Goal: Task Accomplishment & Management: Manage account settings

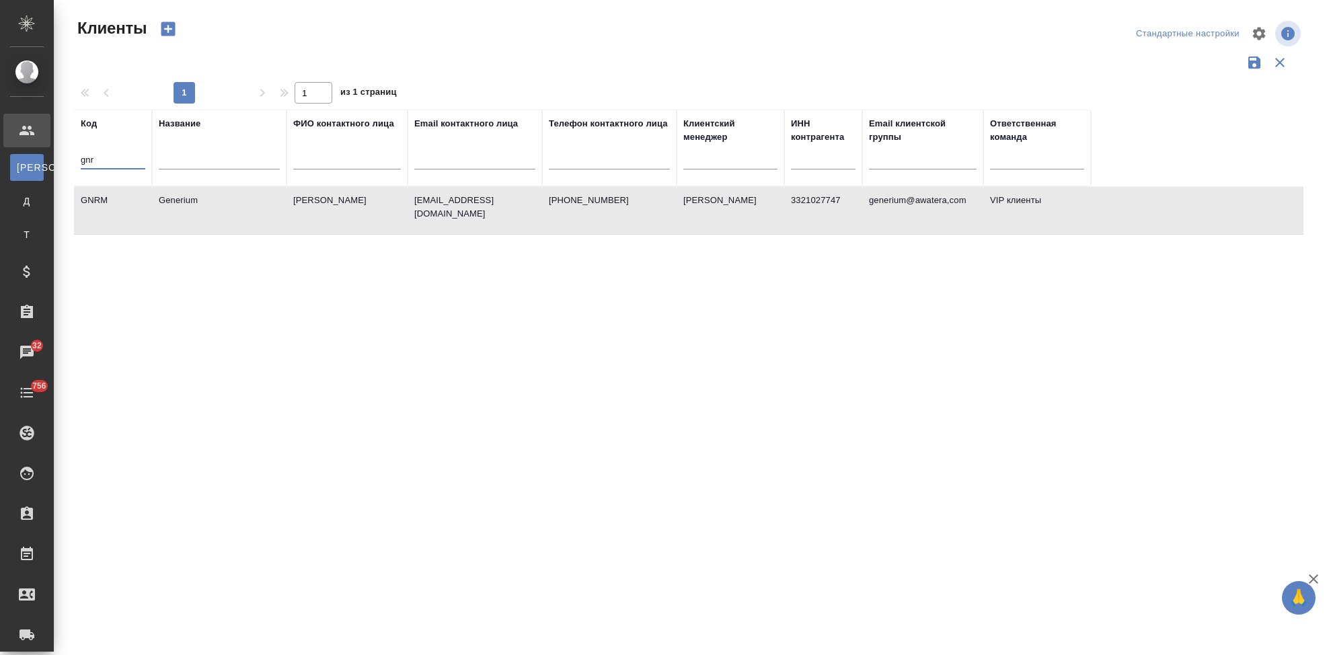
select select "RU"
type input "g"
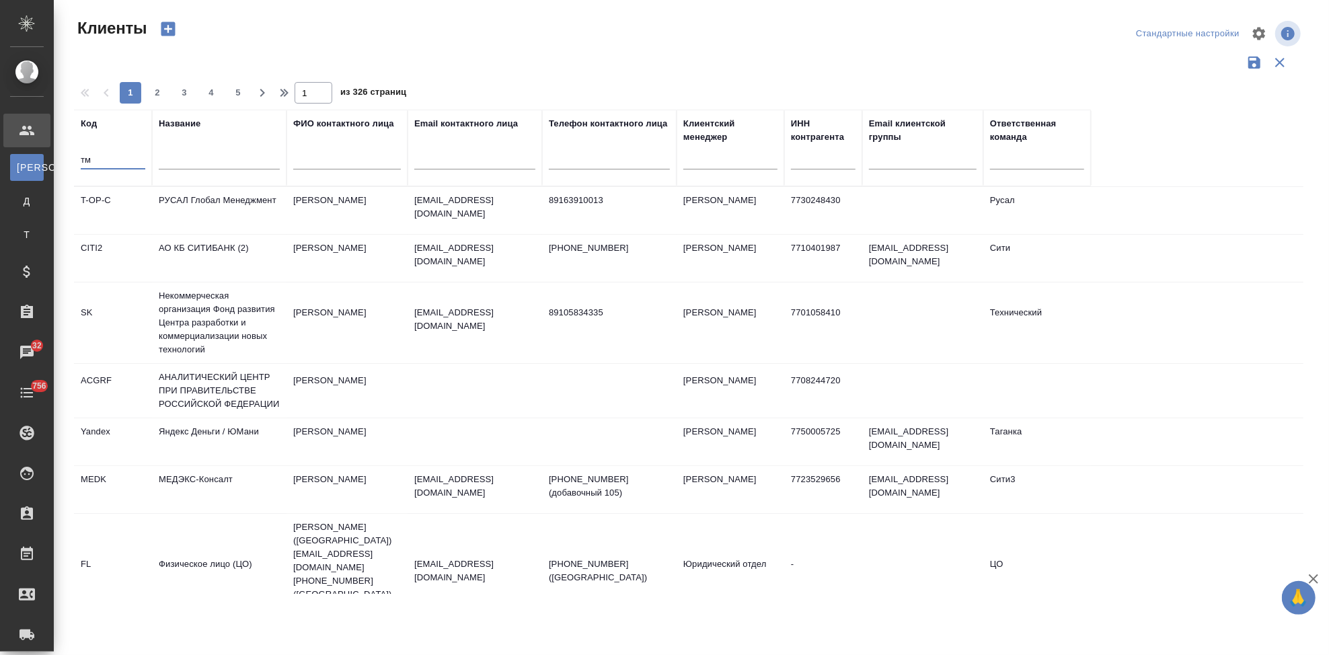
type input "т"
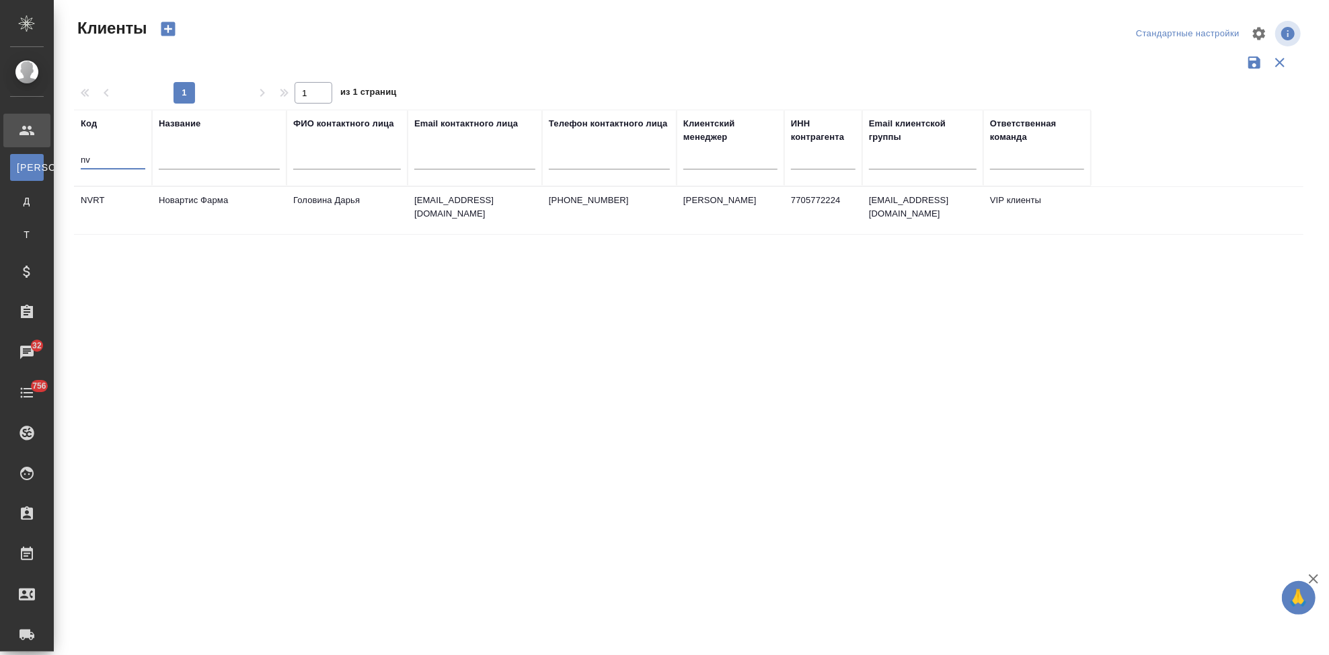
type input "n"
type input "sndz"
click at [227, 216] on td "Sandoz" at bounding box center [219, 213] width 134 height 47
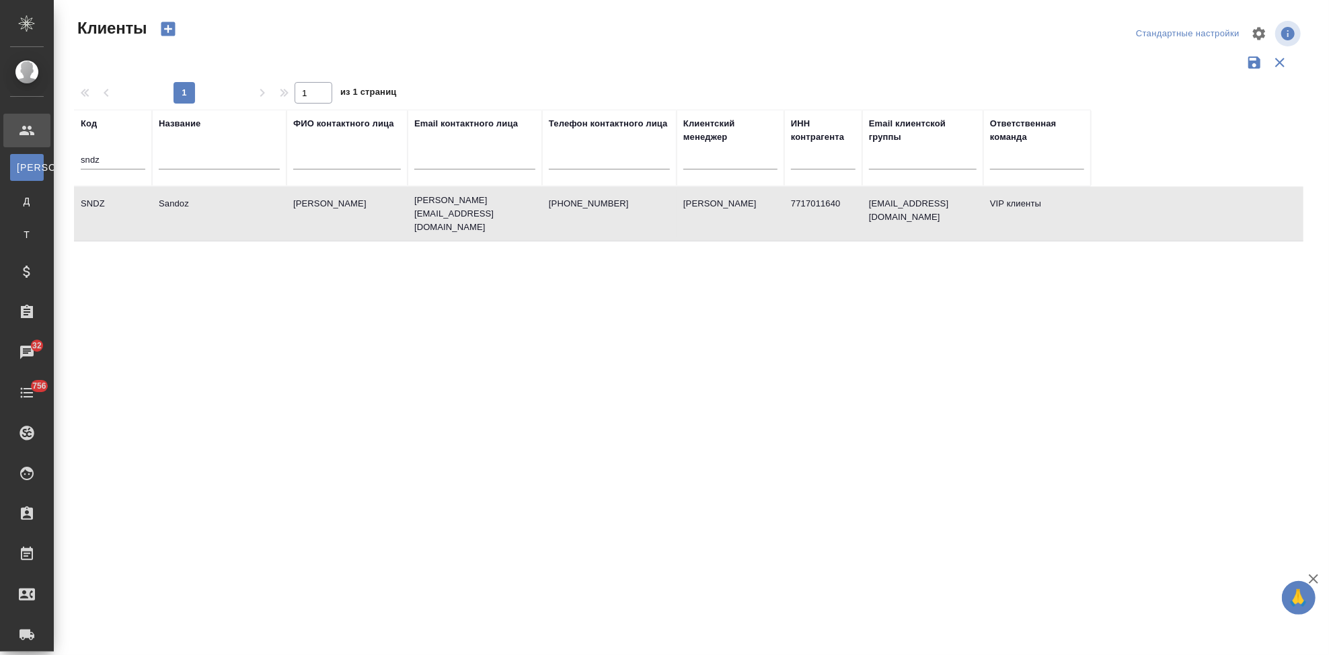
click at [227, 216] on td "Sandoz" at bounding box center [219, 213] width 134 height 47
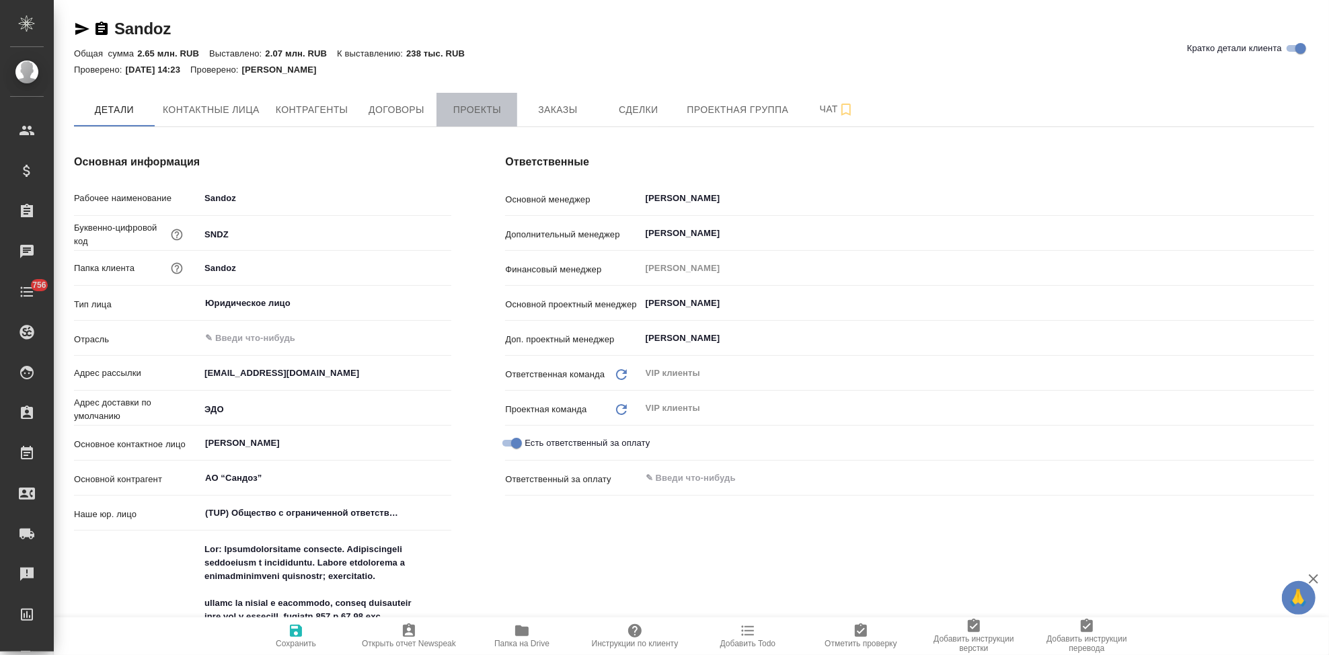
click at [492, 112] on span "Проекты" at bounding box center [477, 110] width 65 height 17
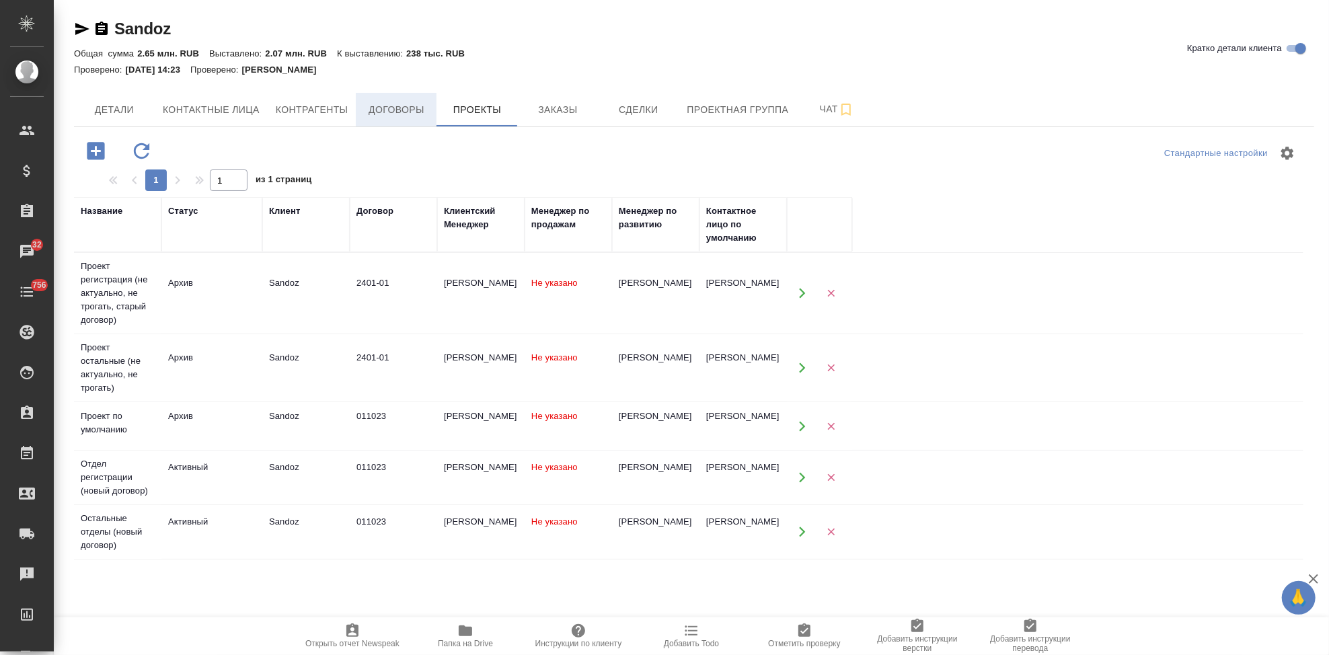
click at [387, 112] on span "Договоры" at bounding box center [396, 110] width 65 height 17
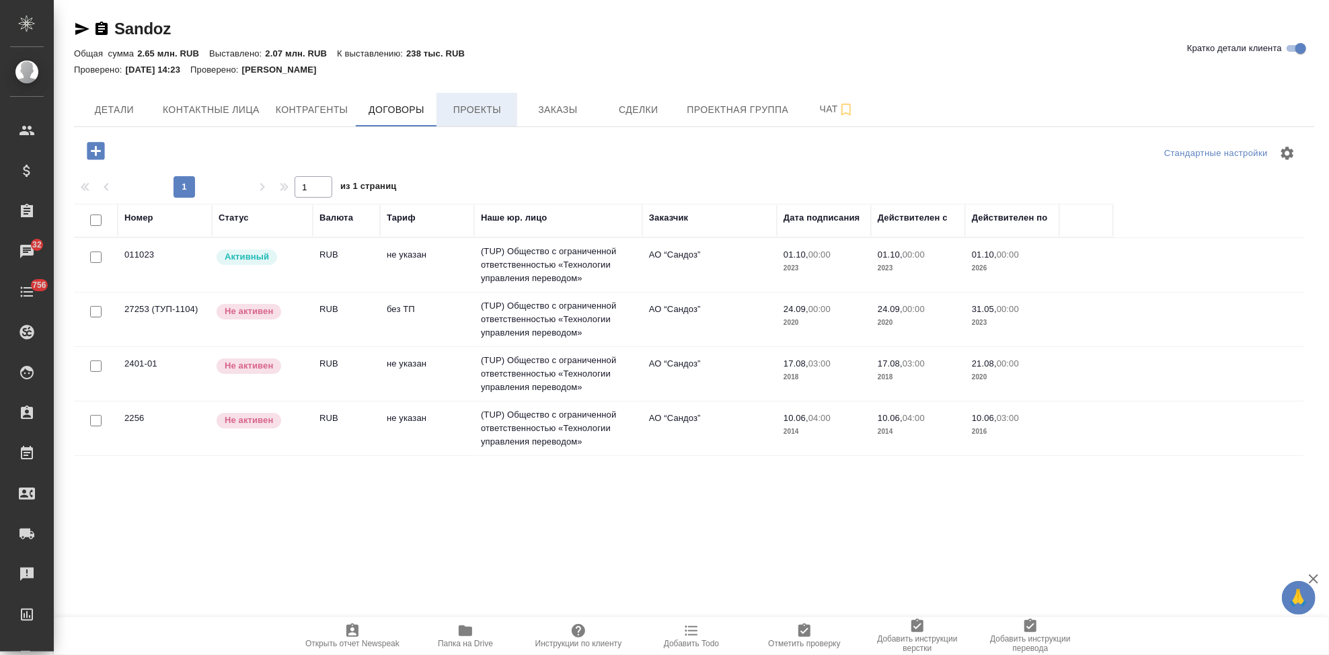
click at [475, 114] on span "Проекты" at bounding box center [477, 110] width 65 height 17
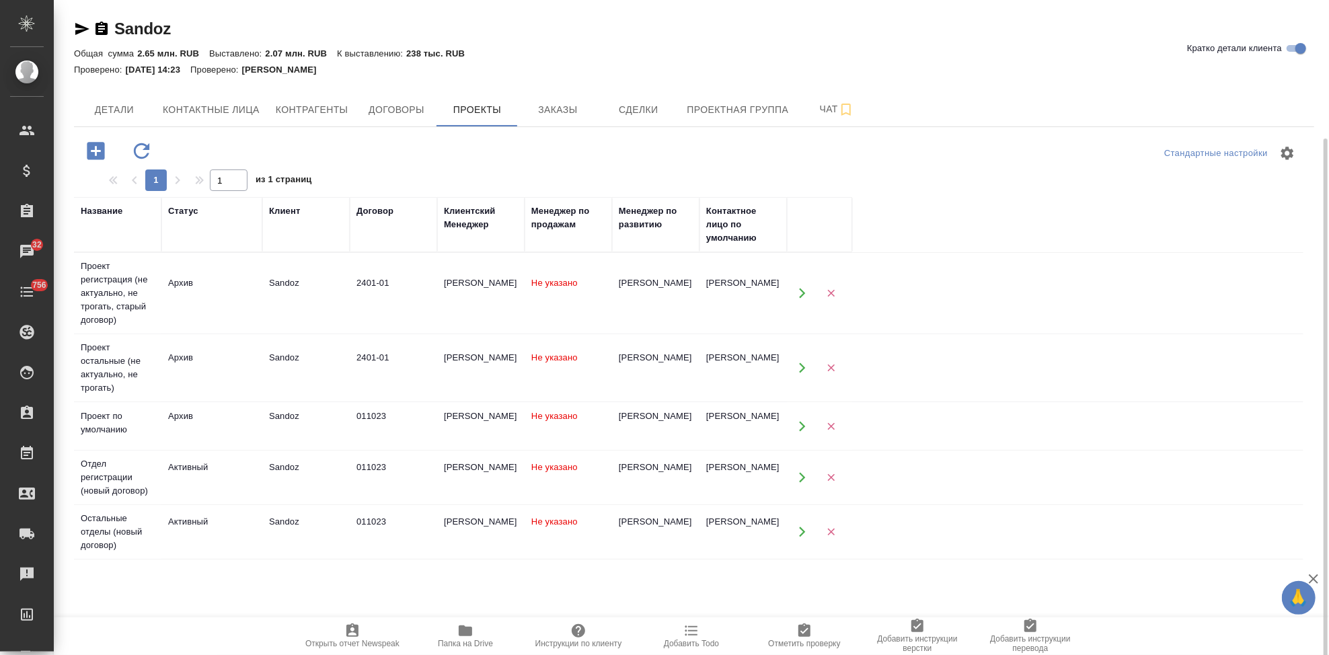
scroll to position [75, 0]
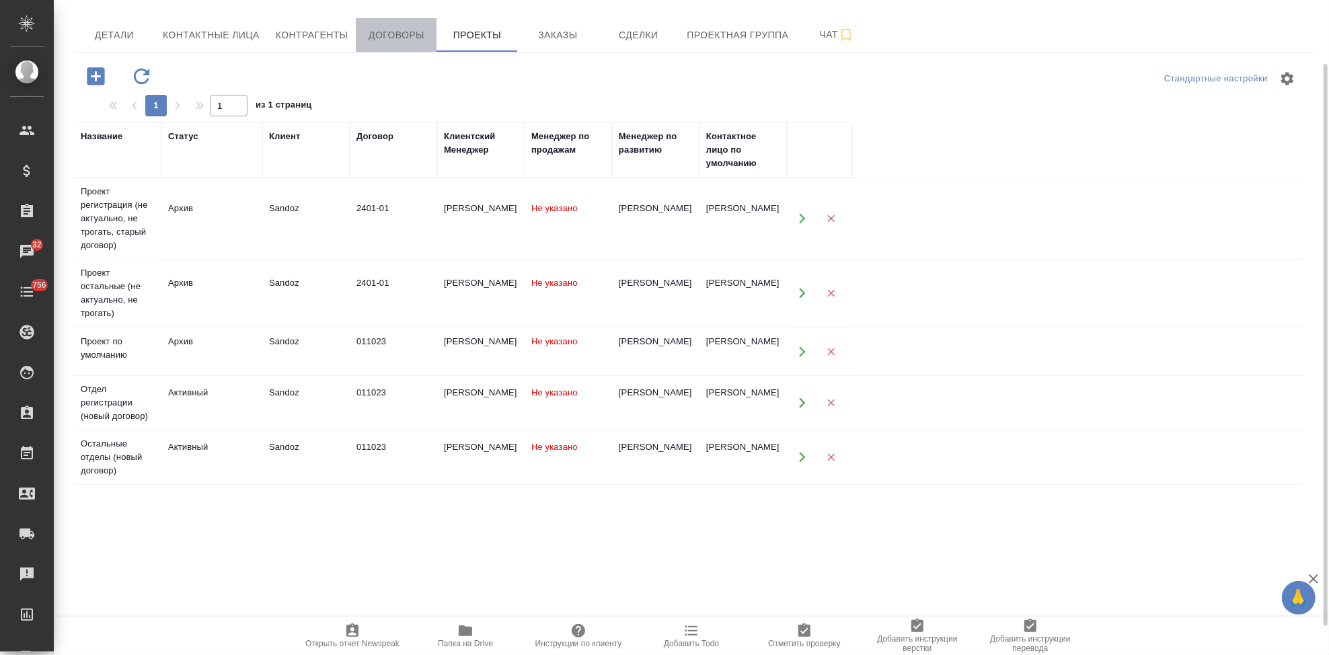
click at [395, 42] on span "Договоры" at bounding box center [396, 35] width 65 height 17
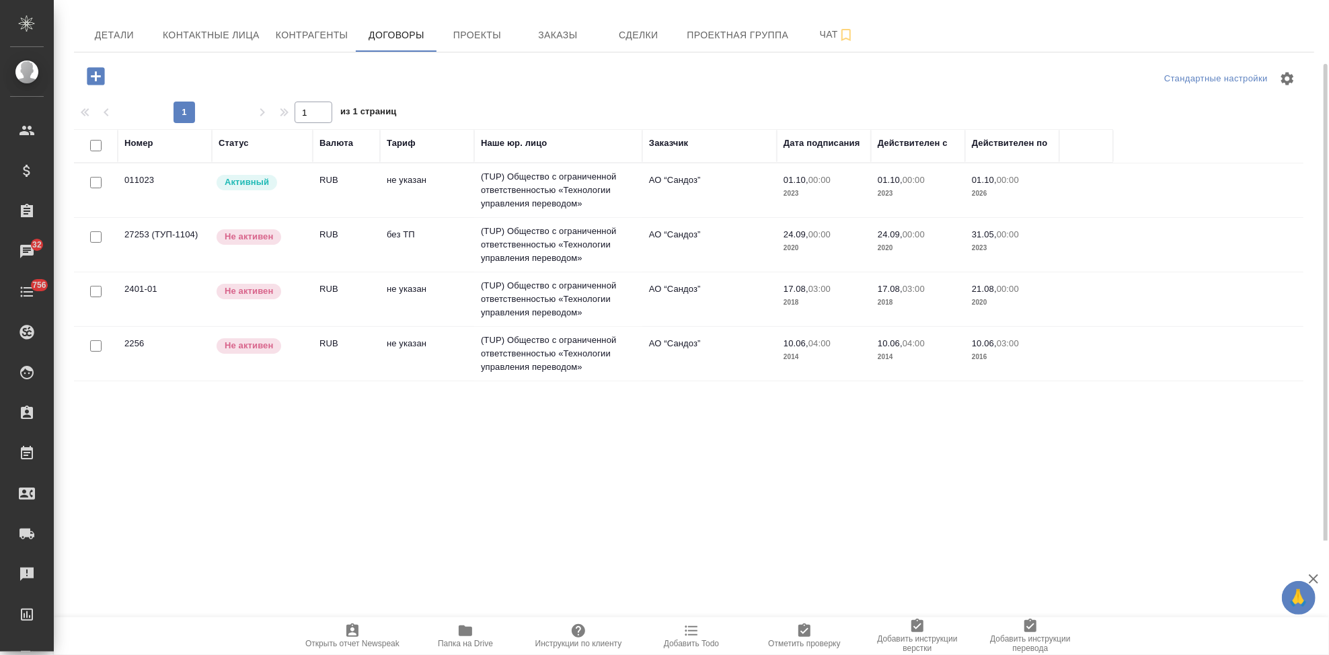
click at [531, 177] on td "(TUP) Общество с ограниченной ответственностью «Технологии управления переводом»" at bounding box center [558, 190] width 168 height 54
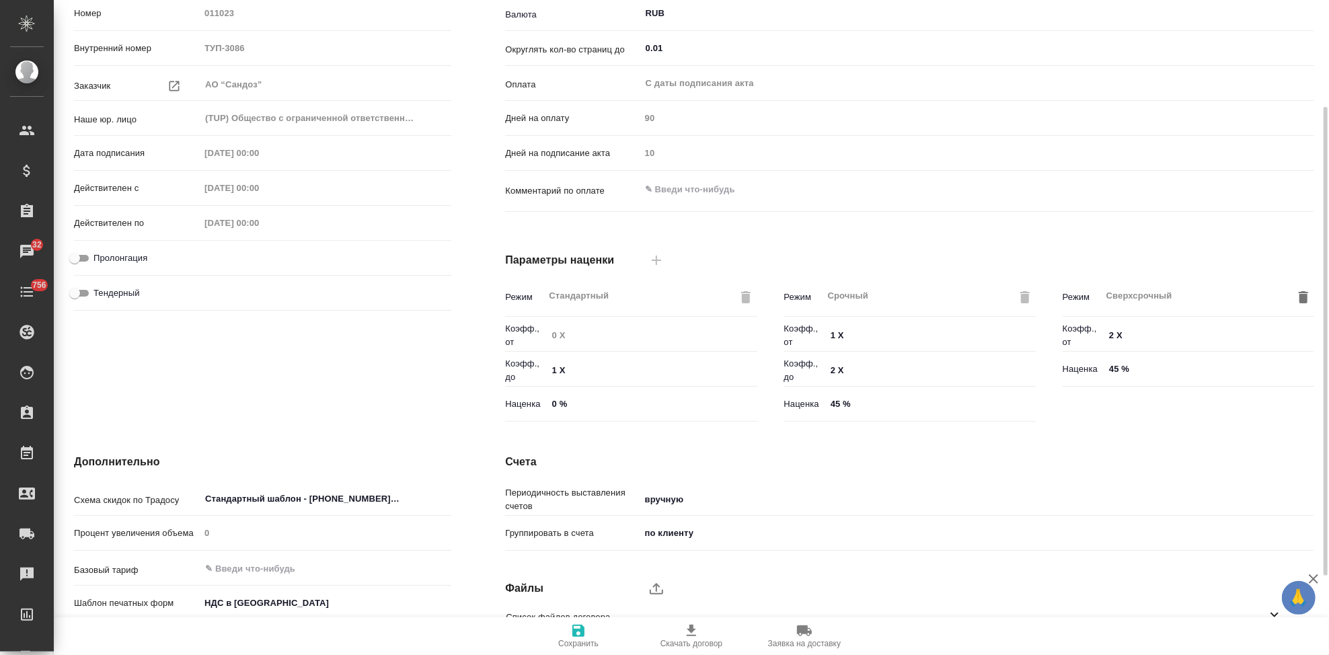
scroll to position [259, 0]
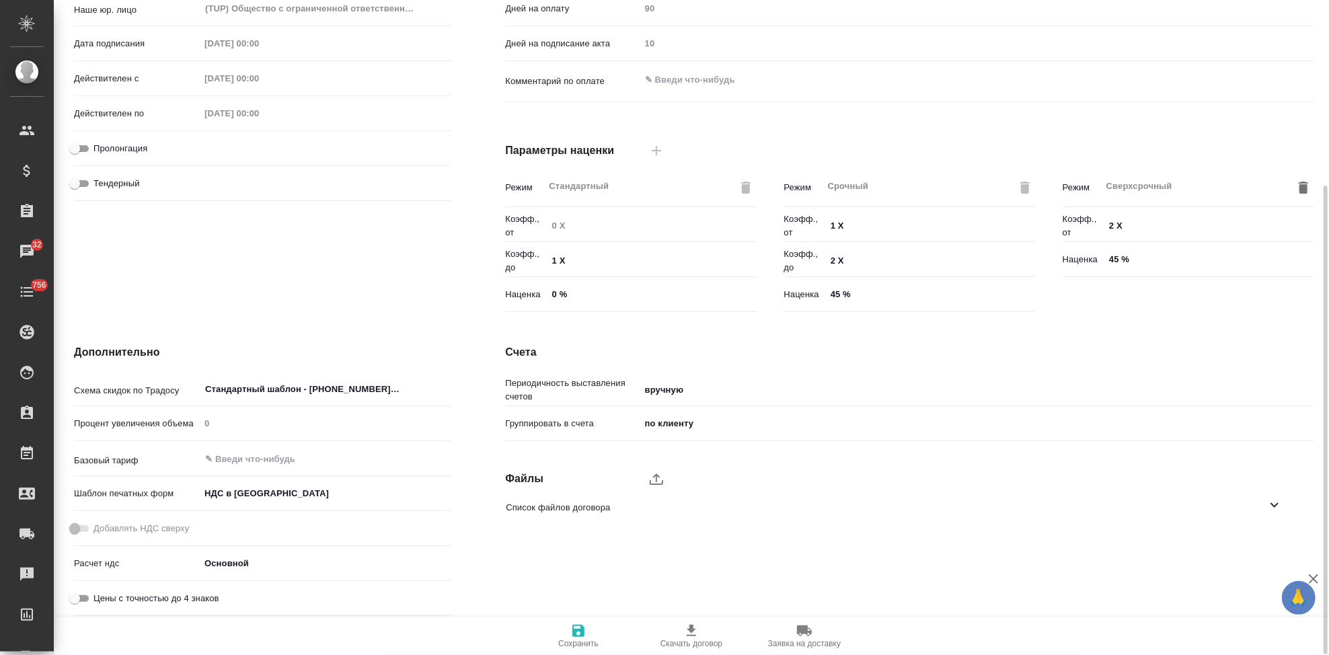
click at [689, 391] on body "🙏 .cls-1 fill:#fff; AWATERA Kabargina Anna Клиенты Спецификации Заказы 32 Чаты …" at bounding box center [664, 327] width 1329 height 655
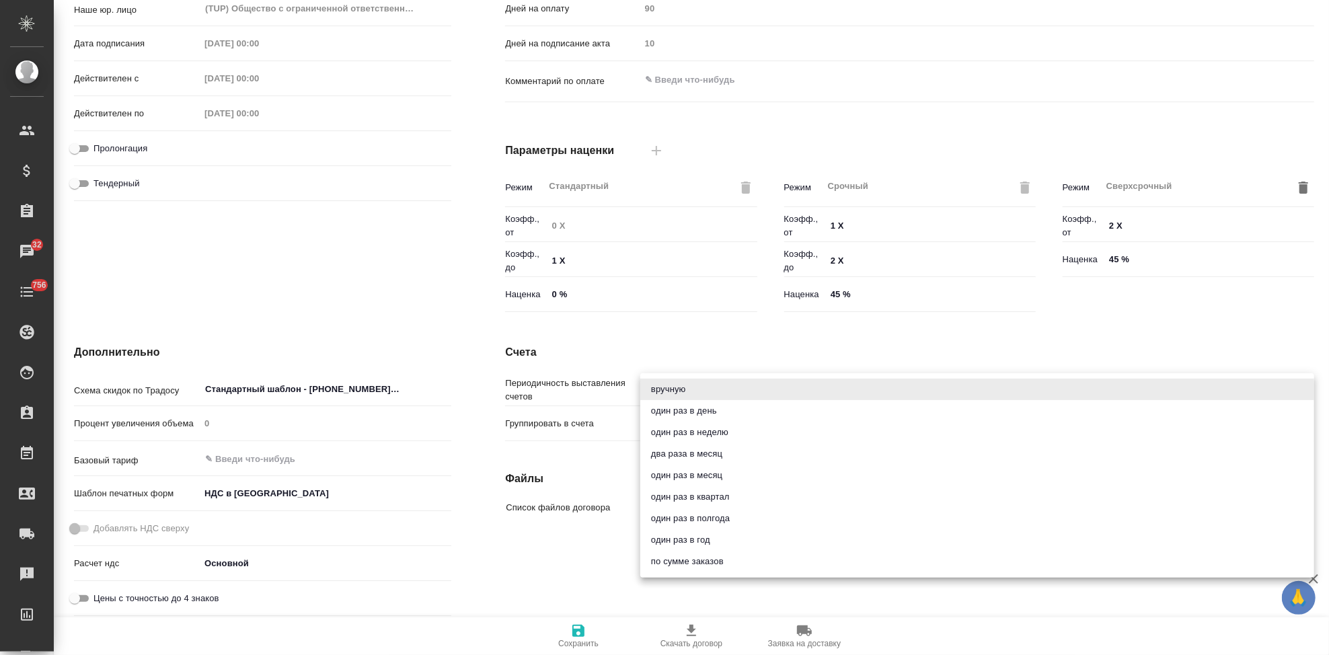
click at [689, 391] on li "вручную" at bounding box center [977, 390] width 674 height 22
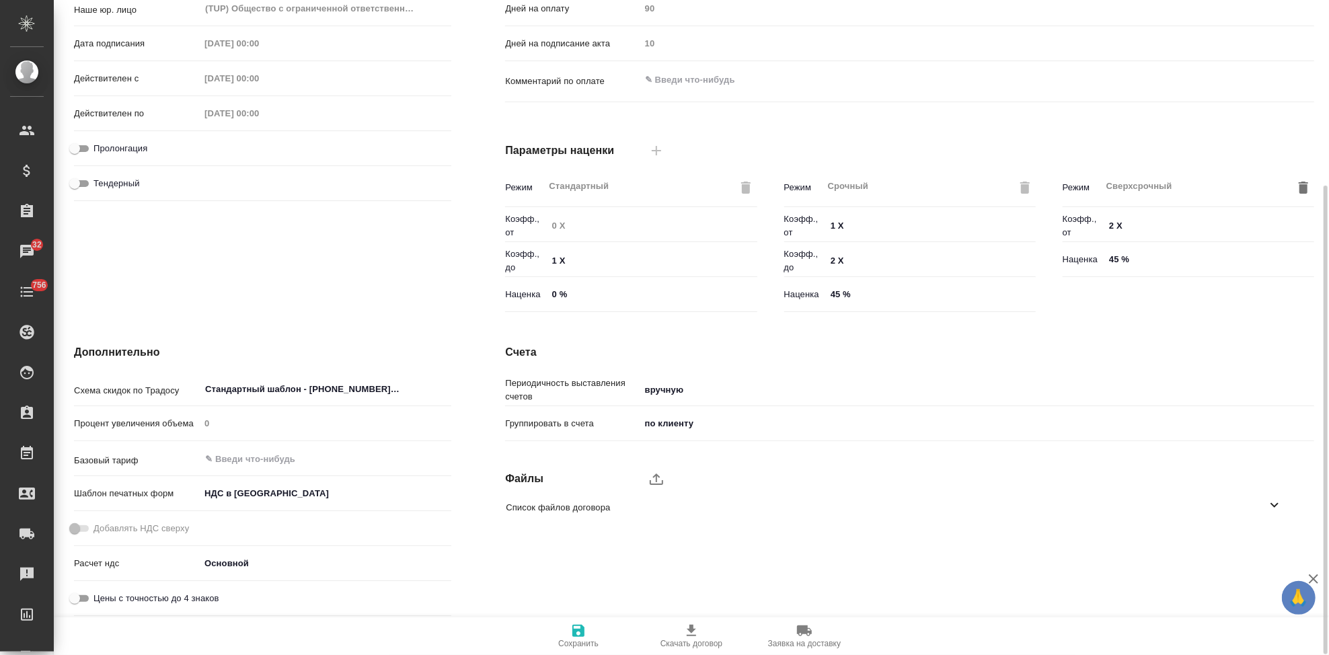
click at [698, 423] on body "🙏 .cls-1 fill:#fff; AWATERA Kabargina Anna Клиенты Спецификации Заказы 32 Чаты …" at bounding box center [664, 327] width 1329 height 655
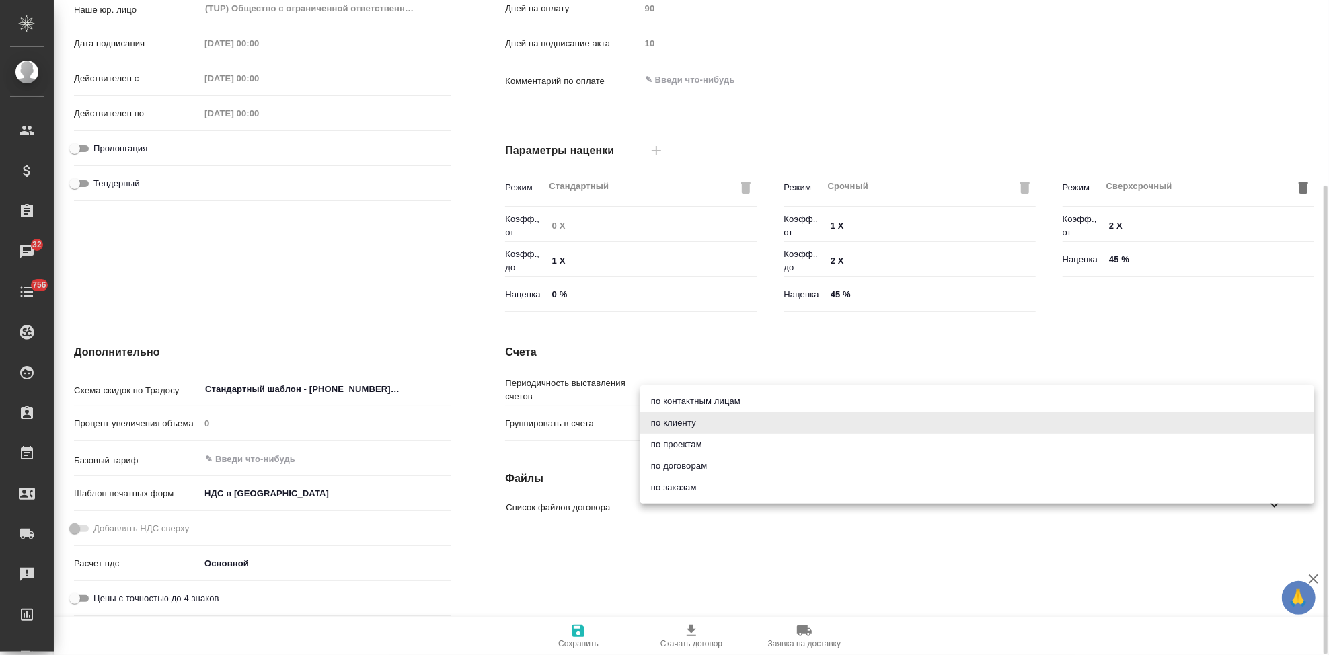
click at [698, 423] on li "по клиенту" at bounding box center [977, 423] width 674 height 22
click at [687, 429] on body "🙏 .cls-1 fill:#fff; AWATERA Kabargina Anna Клиенты Спецификации Заказы 32 Чаты …" at bounding box center [664, 327] width 1329 height 655
click at [898, 342] on div at bounding box center [664, 327] width 1329 height 655
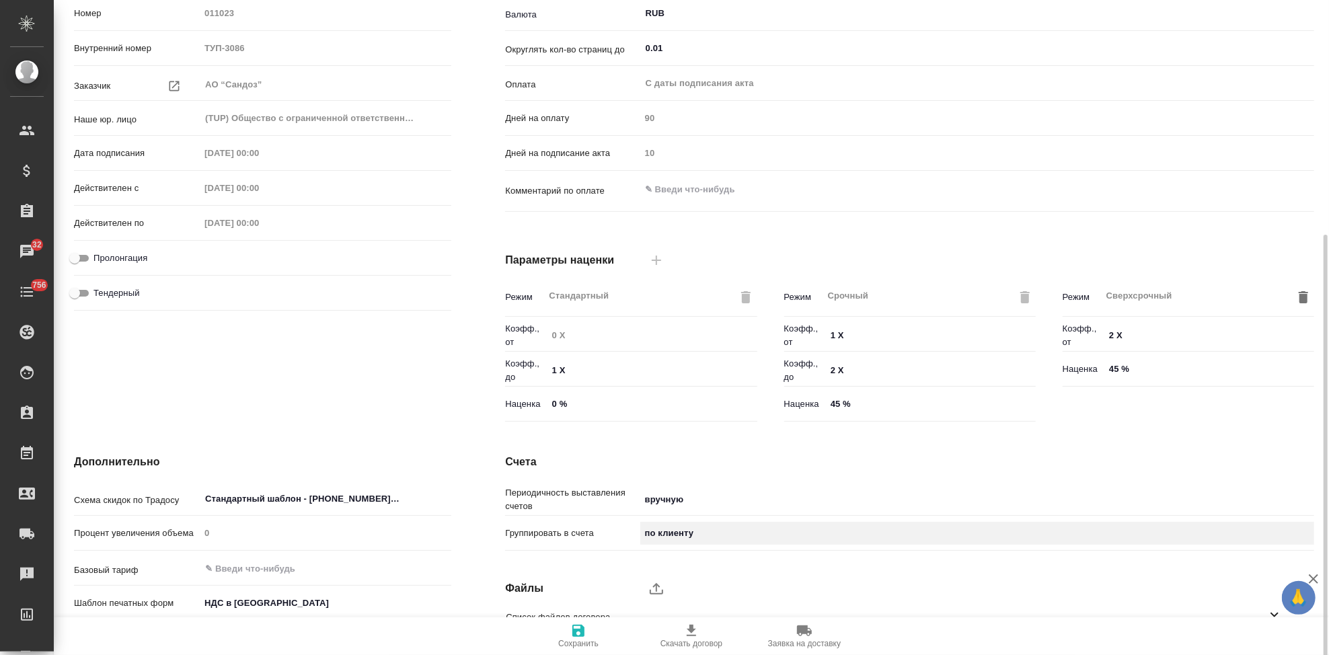
scroll to position [224, 0]
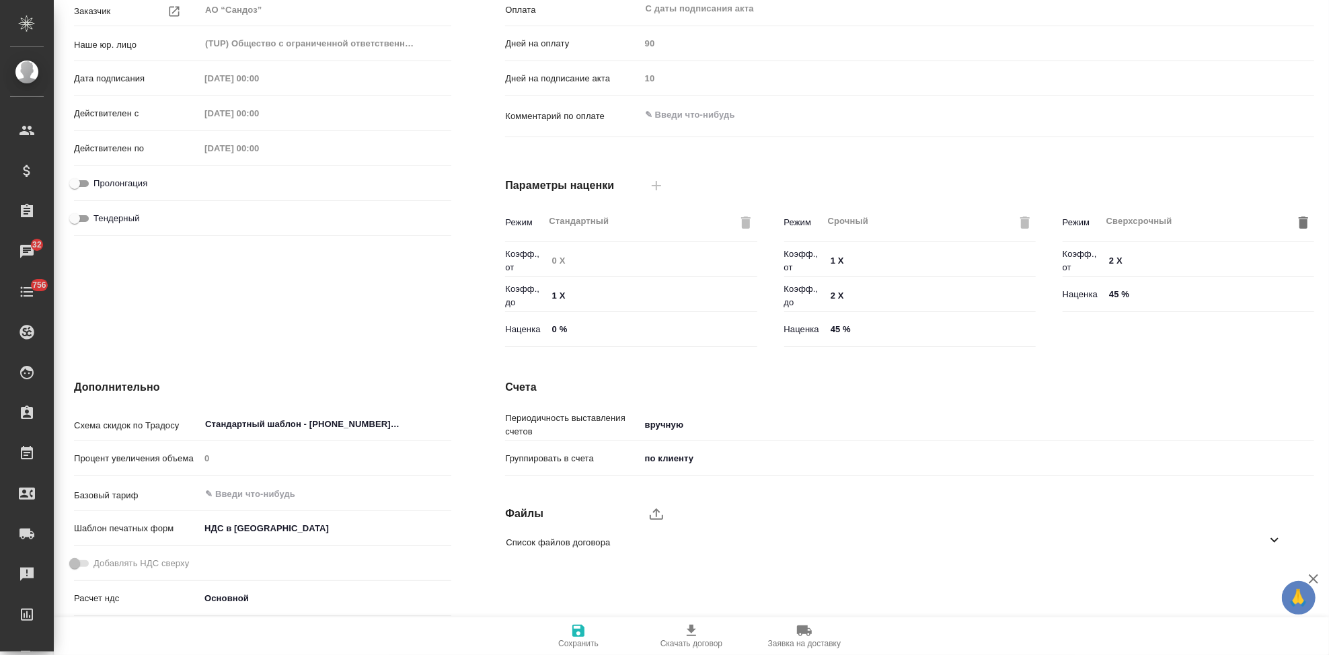
click at [723, 450] on body "🙏 .cls-1 fill:#fff; AWATERA Kabargina Anna Клиенты Спецификации Заказы 32 Чаты …" at bounding box center [664, 327] width 1329 height 655
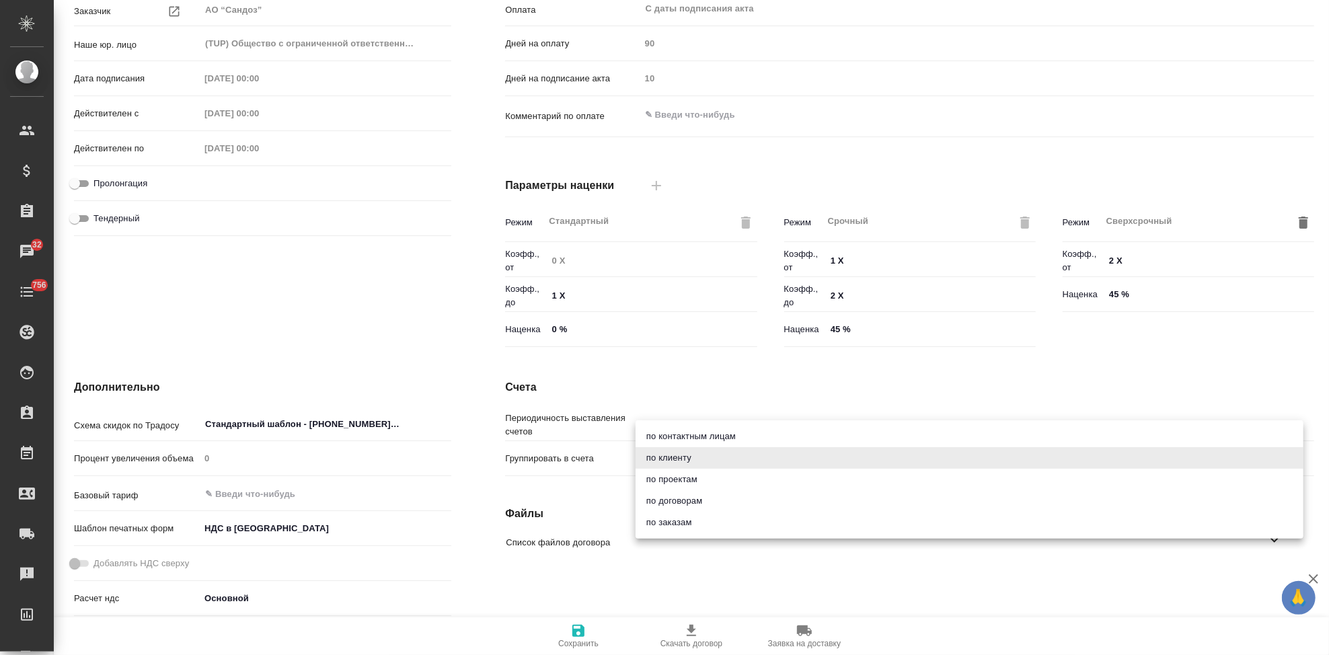
click at [755, 371] on div at bounding box center [664, 327] width 1329 height 655
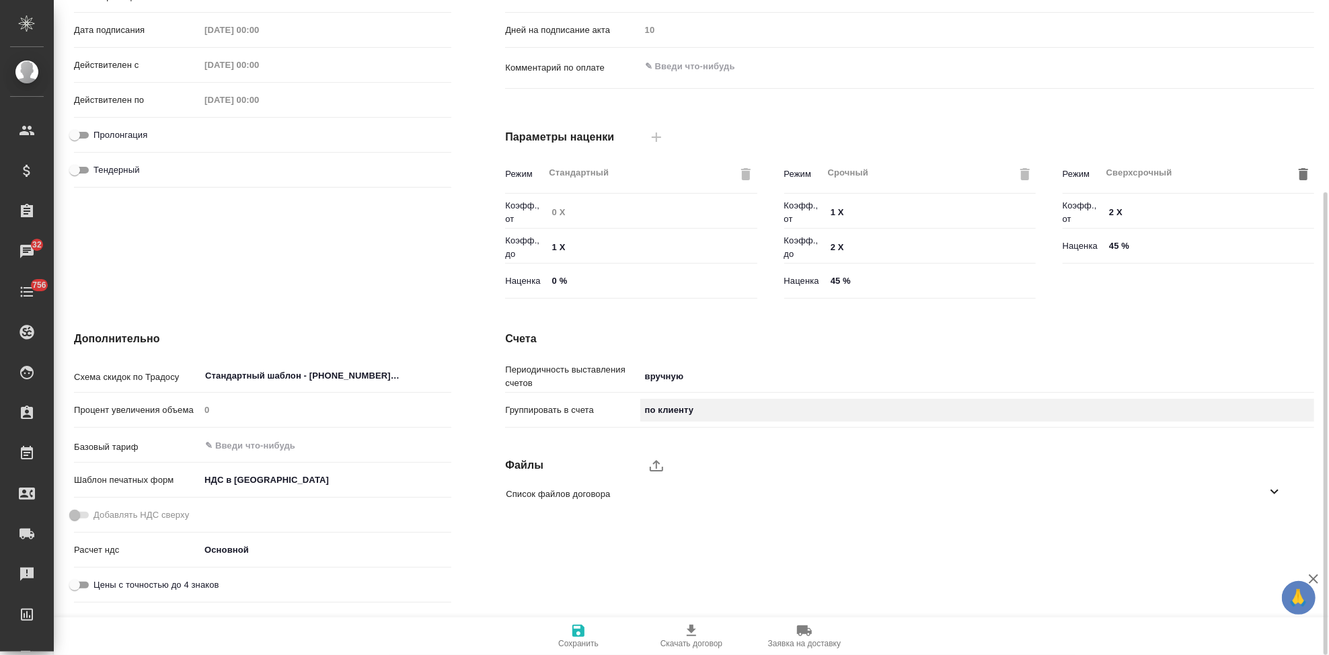
scroll to position [280, 0]
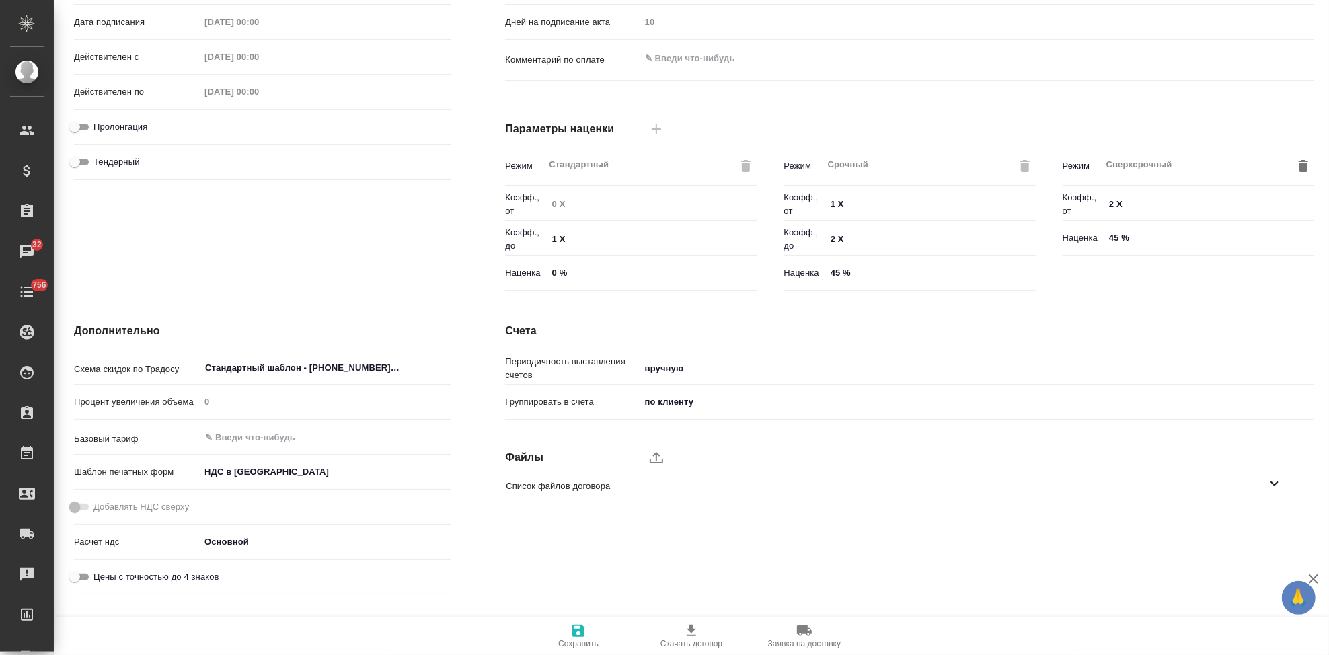
click at [705, 405] on body "🙏 .cls-1 fill:#fff; AWATERA Kabargina Anna Клиенты Спецификации Заказы 32 Чаты …" at bounding box center [664, 327] width 1329 height 655
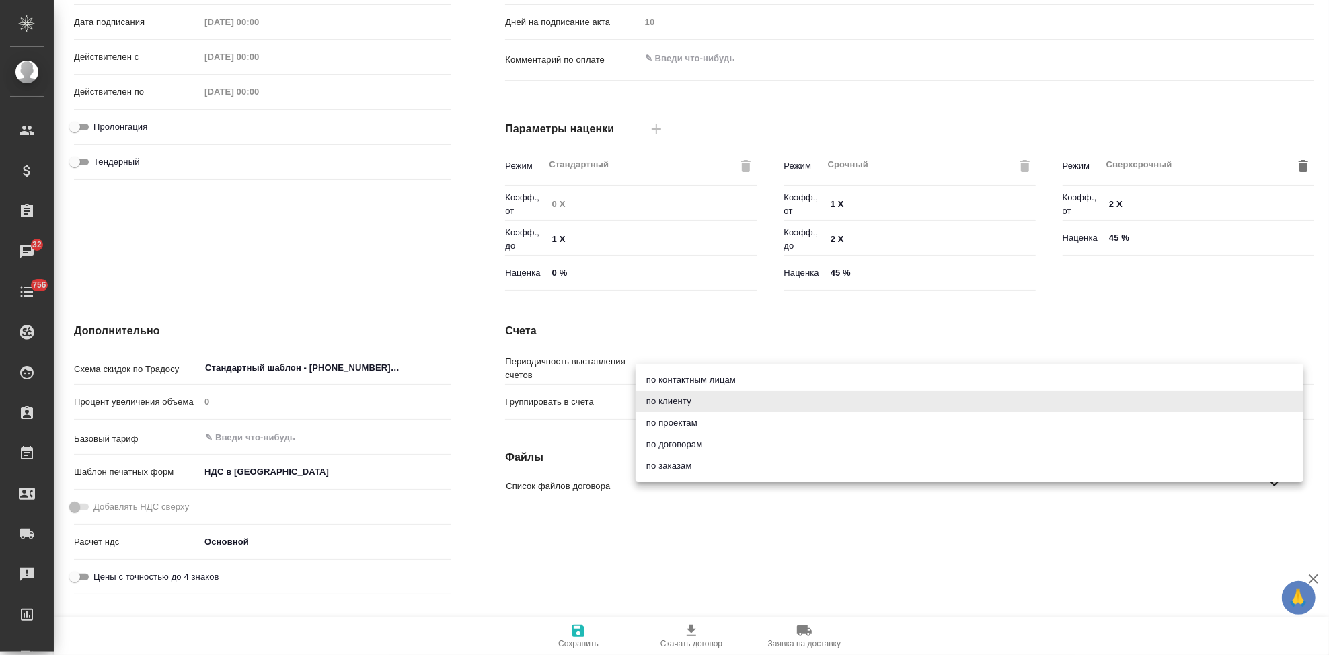
click at [738, 323] on div at bounding box center [664, 327] width 1329 height 655
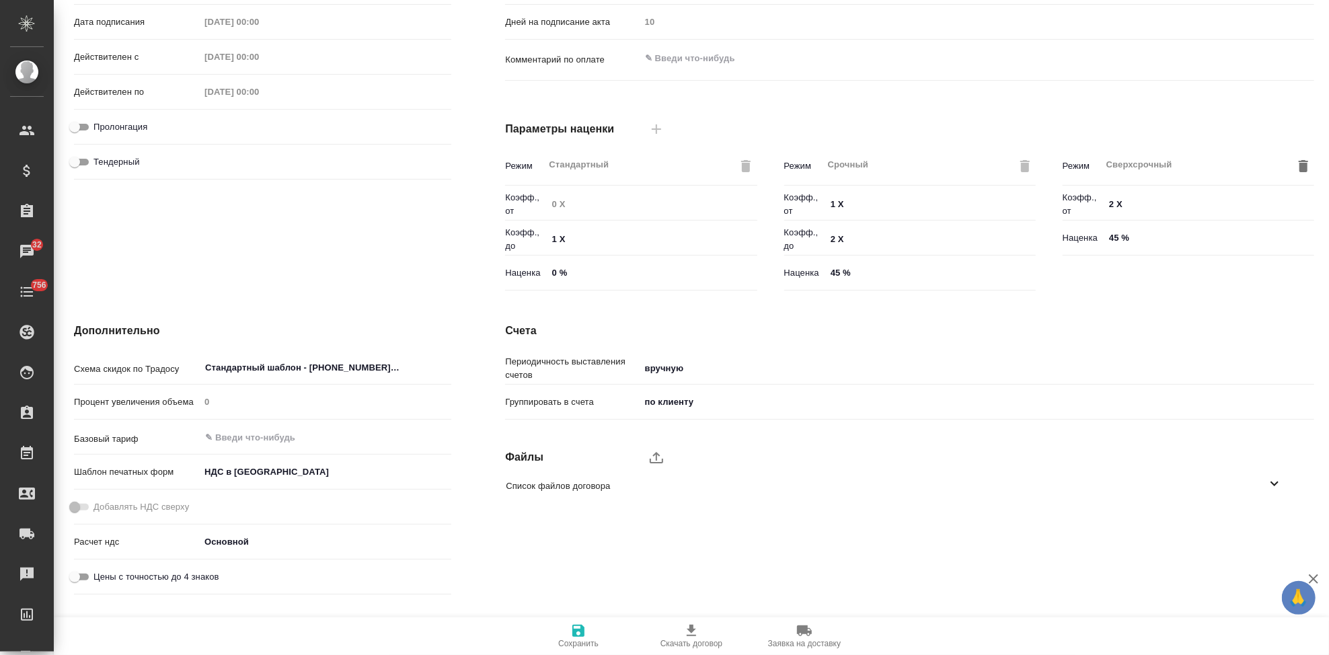
click at [722, 401] on body "🙏 .cls-1 fill:#fff; AWATERA Kabargina Anna Клиенты Спецификации Заказы 32 Чаты …" at bounding box center [664, 327] width 1329 height 655
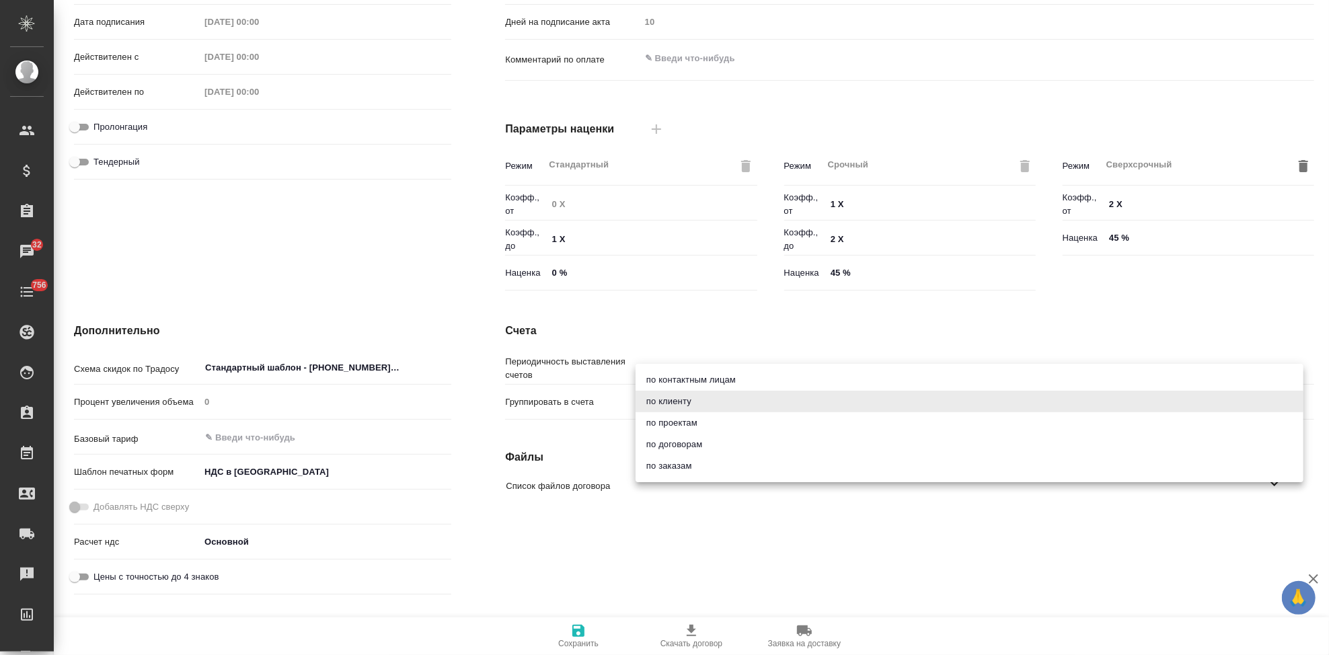
click at [783, 313] on div at bounding box center [664, 327] width 1329 height 655
click at [720, 401] on body "🙏 .cls-1 fill:#fff; AWATERA Kabargina Anna Клиенты Спецификации Заказы 32 Чаты …" at bounding box center [664, 327] width 1329 height 655
click at [750, 325] on div at bounding box center [664, 327] width 1329 height 655
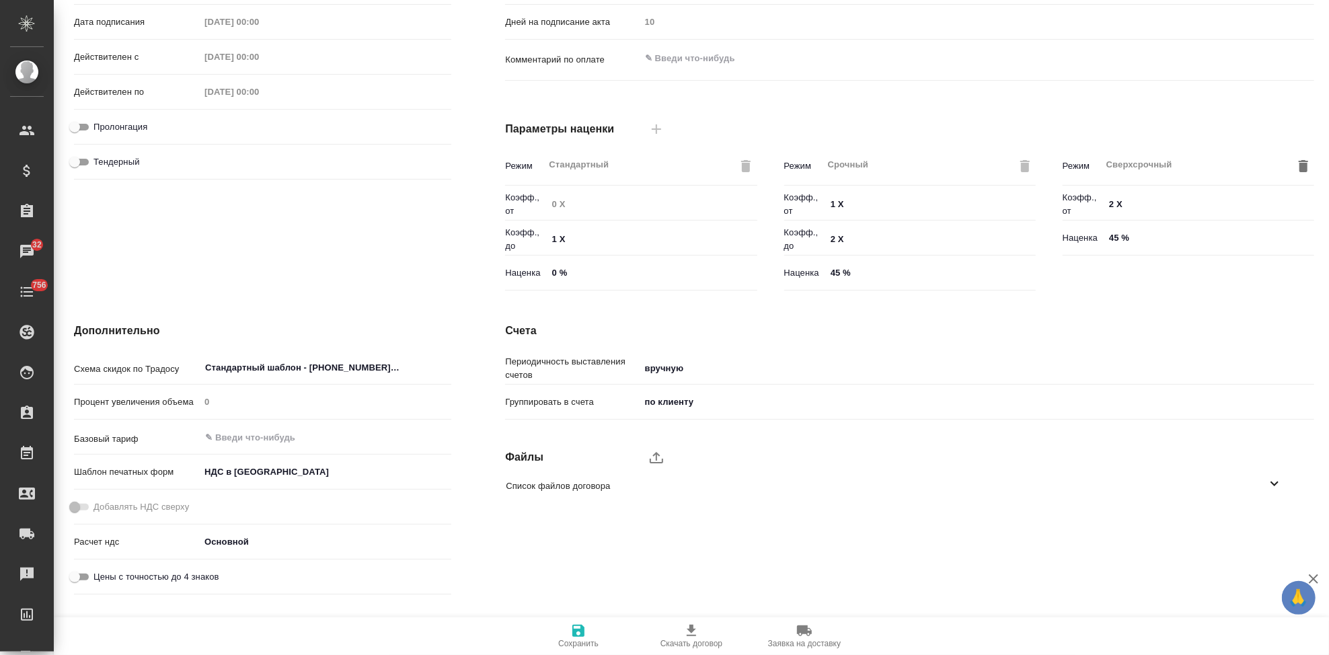
click at [713, 400] on body "🙏 .cls-1 fill:#fff; AWATERA Kabargina Anna Клиенты Спецификации Заказы 32 Чаты …" at bounding box center [664, 327] width 1329 height 655
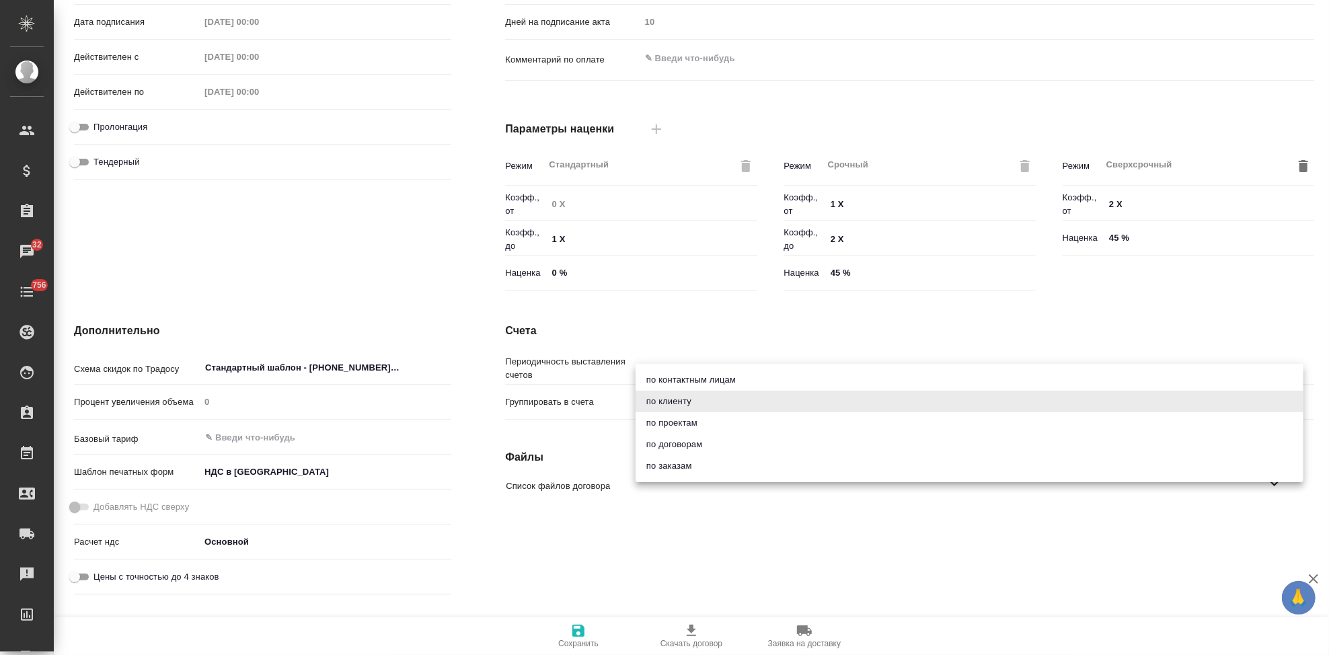
click at [755, 341] on div at bounding box center [664, 327] width 1329 height 655
click at [720, 399] on body "🙏 .cls-1 fill:#fff; AWATERA Kabargina Anna Клиенты Спецификации Заказы 32 Чаты …" at bounding box center [664, 327] width 1329 height 655
click at [823, 334] on div at bounding box center [664, 327] width 1329 height 655
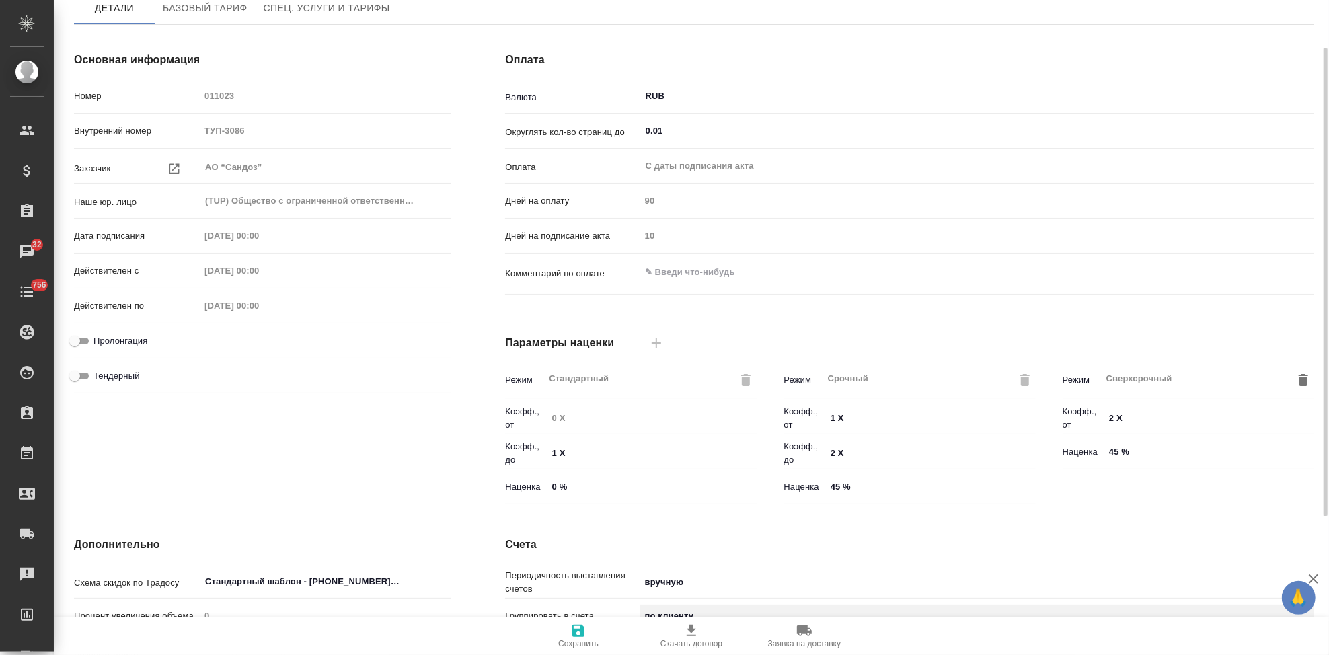
scroll to position [0, 0]
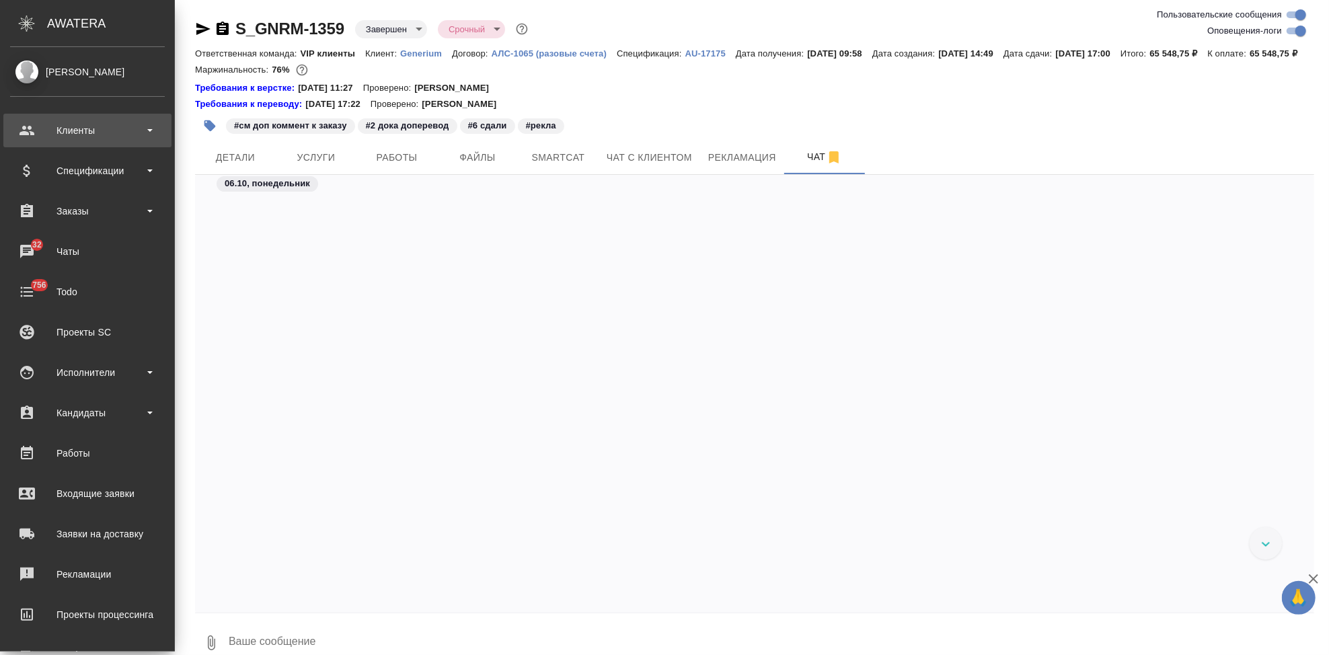
scroll to position [225228, 0]
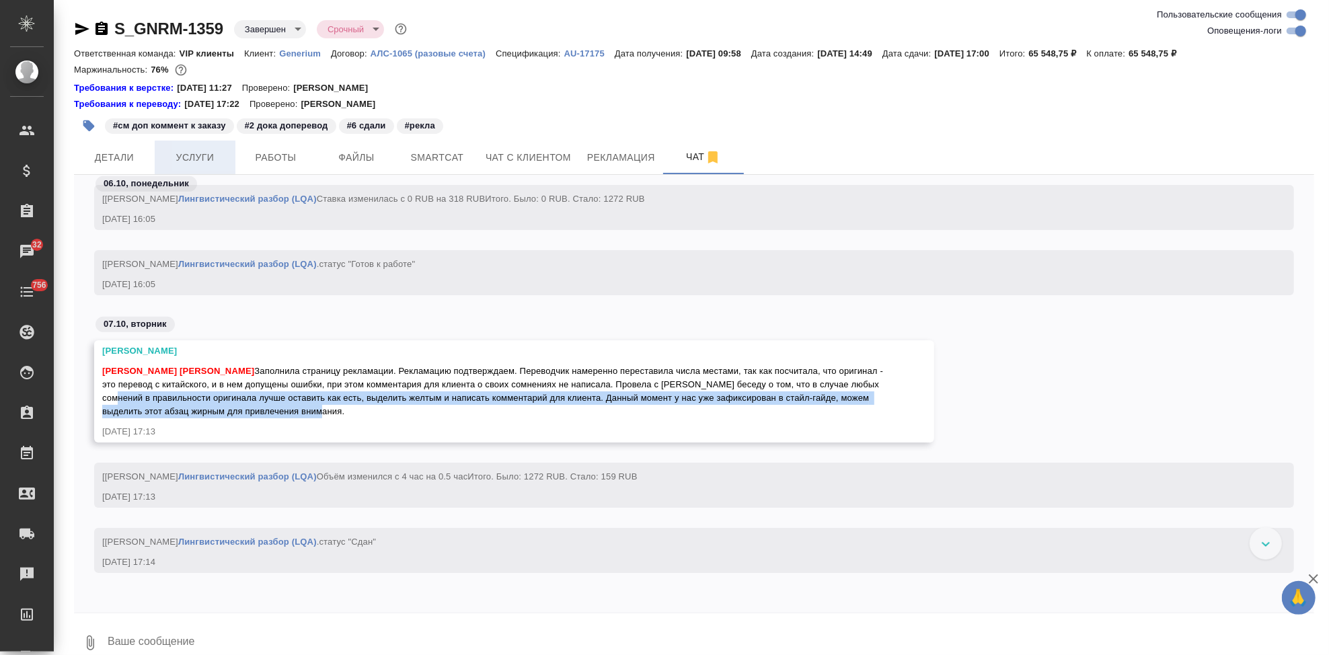
click at [168, 169] on button "Услуги" at bounding box center [195, 158] width 81 height 34
click at [118, 162] on span "Детали" at bounding box center [114, 157] width 65 height 17
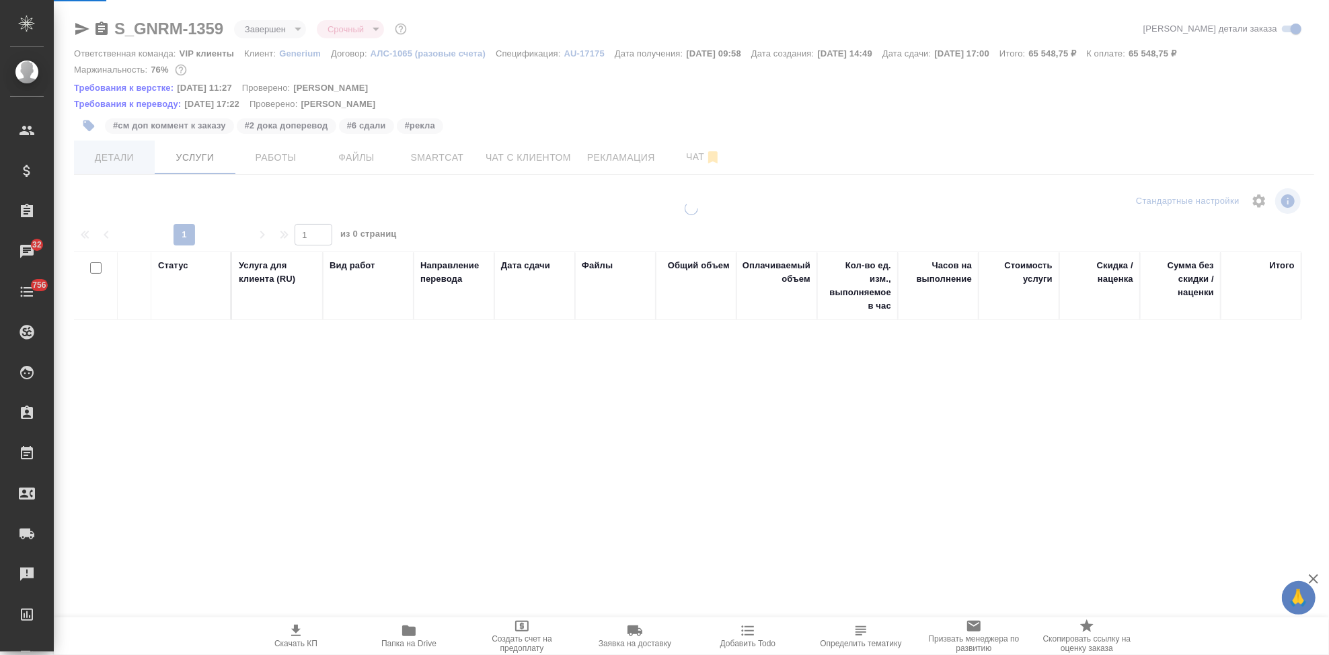
click at [118, 162] on span "Детали" at bounding box center [114, 157] width 65 height 17
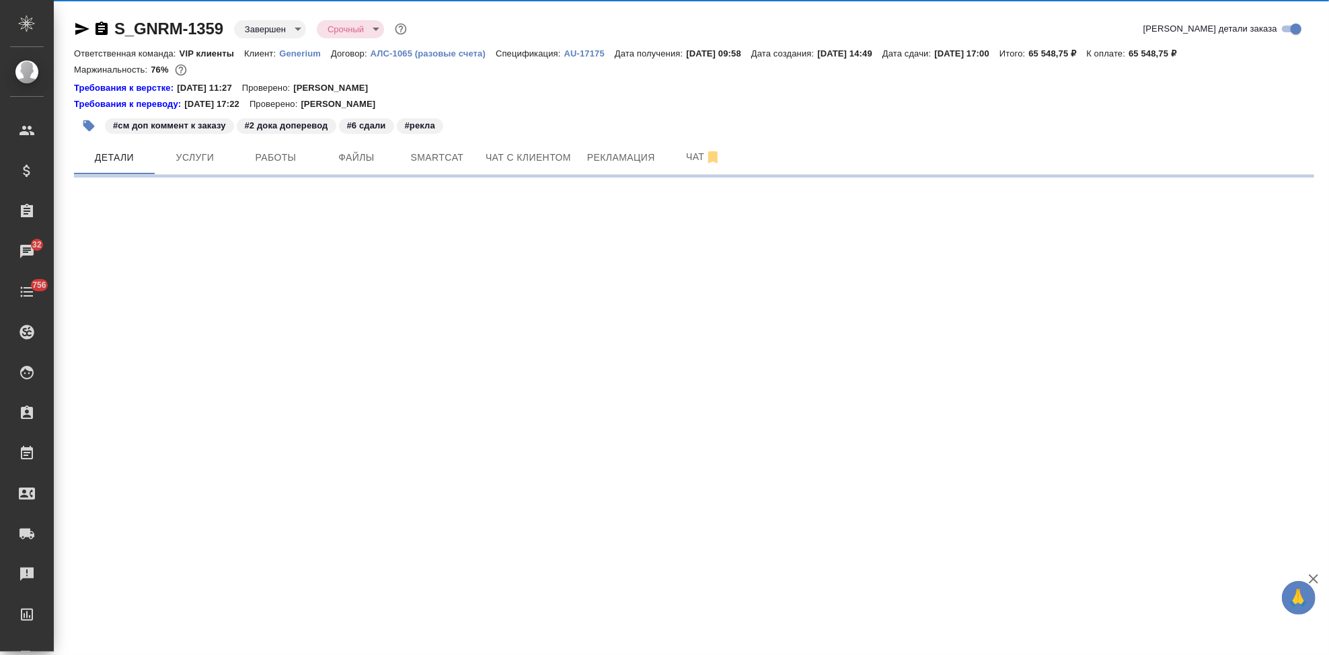
select select "RU"
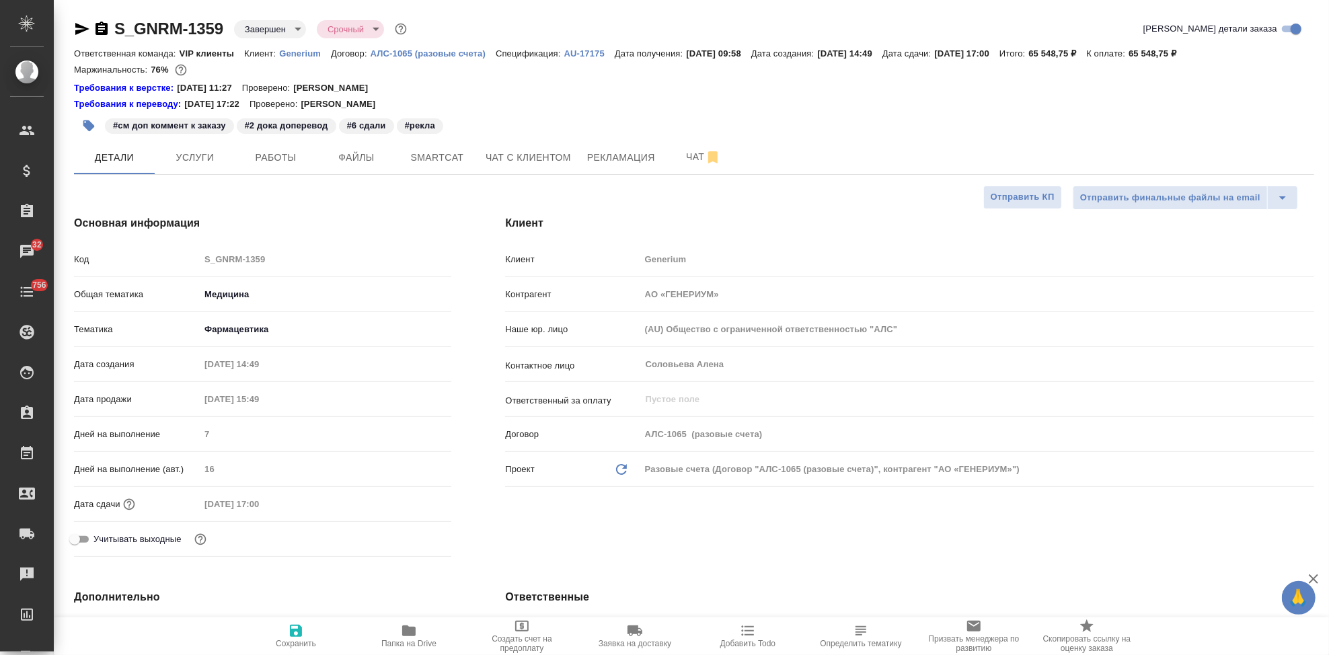
type textarea "x"
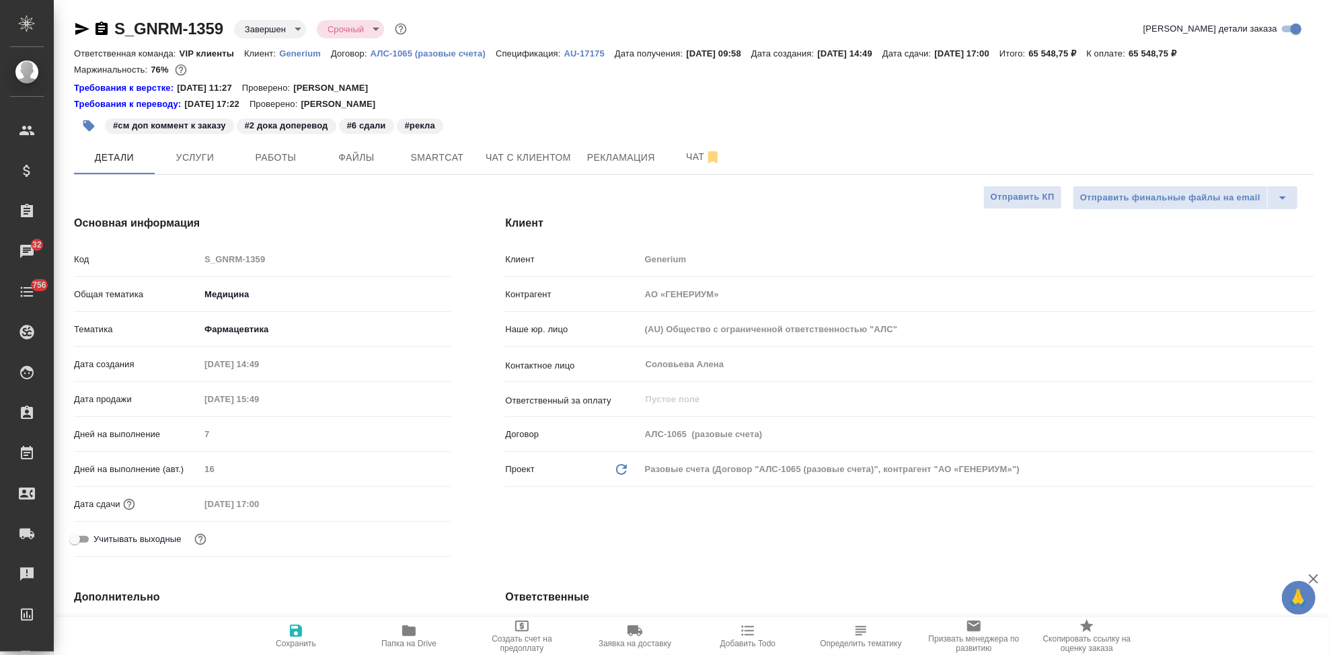
type textarea "x"
click at [302, 52] on p "Generium" at bounding box center [305, 53] width 52 height 10
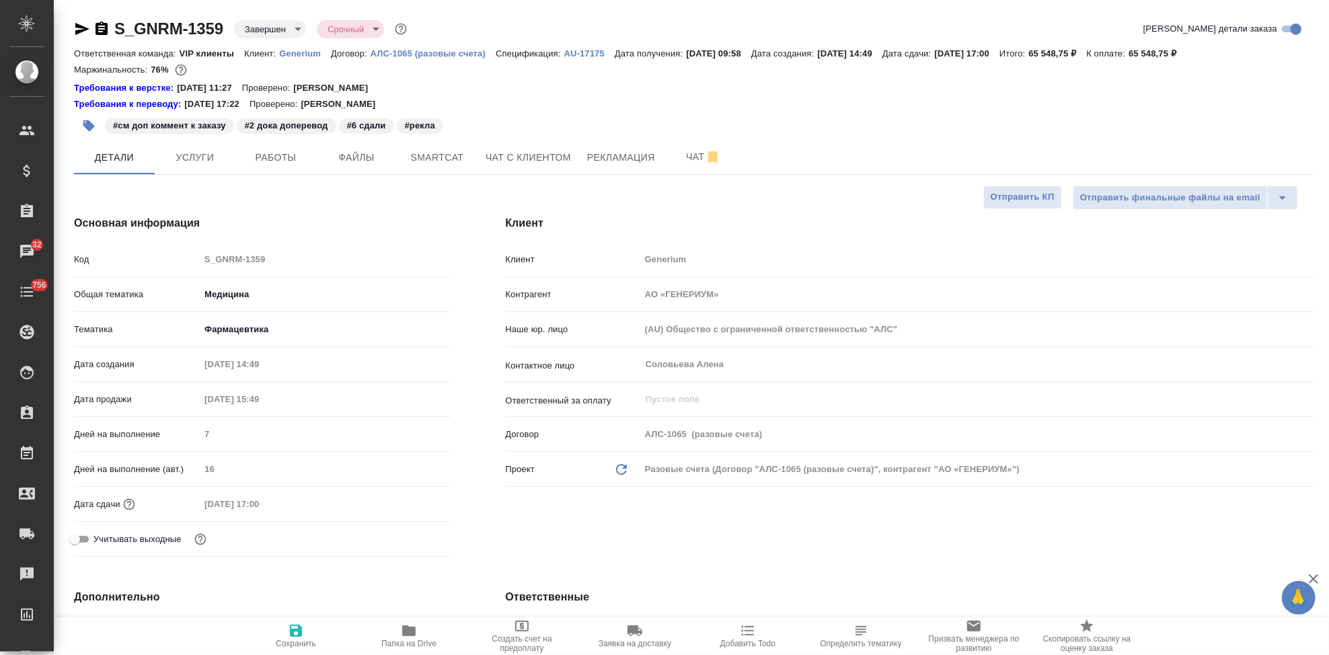
type textarea "x"
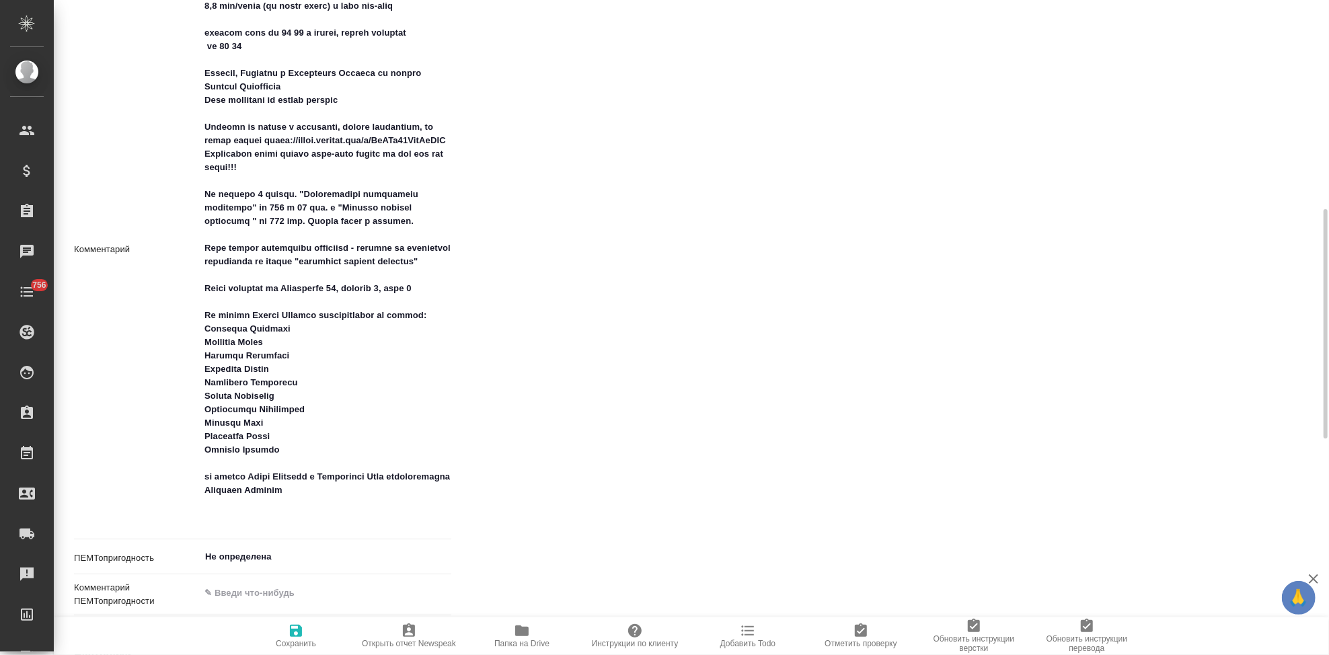
scroll to position [672, 0]
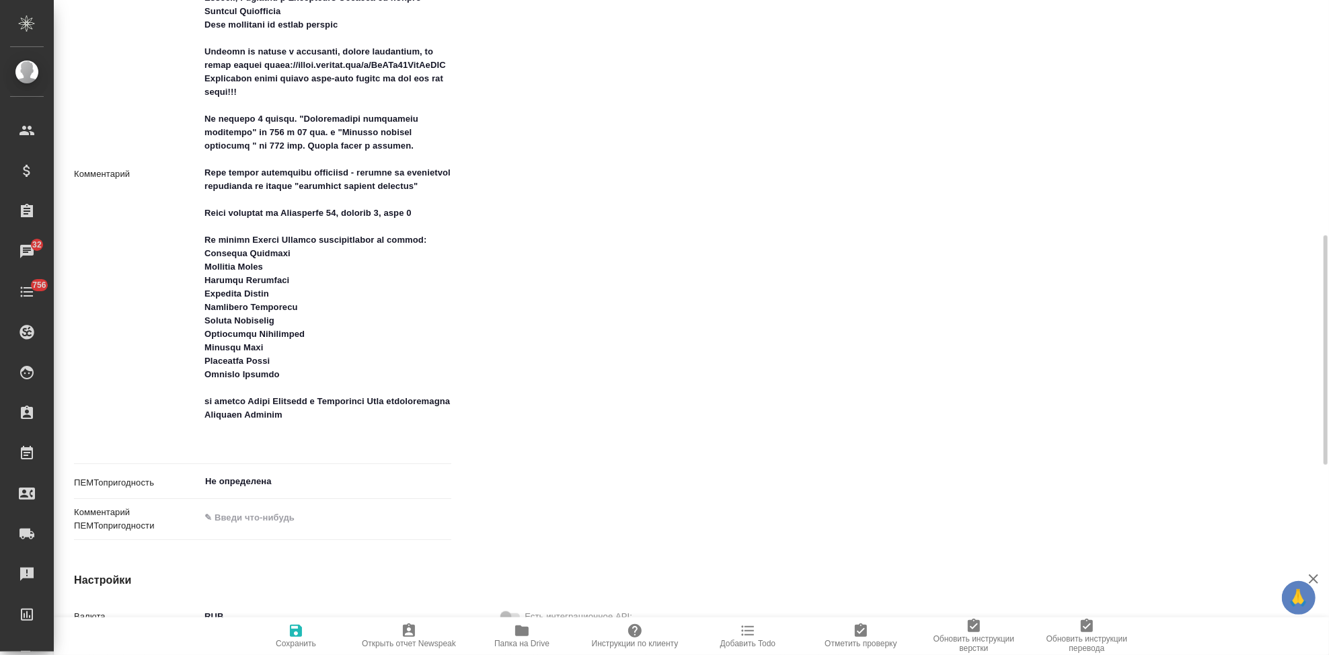
click at [363, 443] on textarea at bounding box center [326, 172] width 252 height 561
click at [342, 467] on textarea at bounding box center [326, 186] width 252 height 588
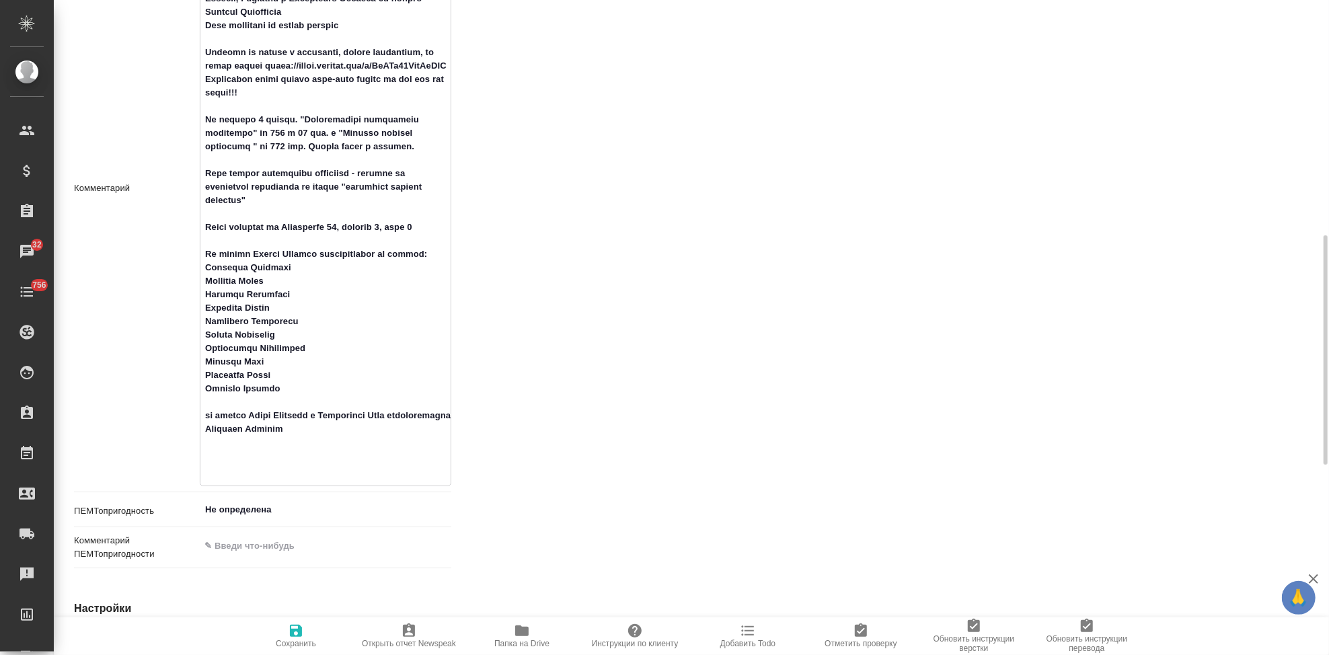
paste textarea "Генериум спец тарифы. Действуют для [PERSON_NAME] и его отдела. рус англ 2.4 вм…"
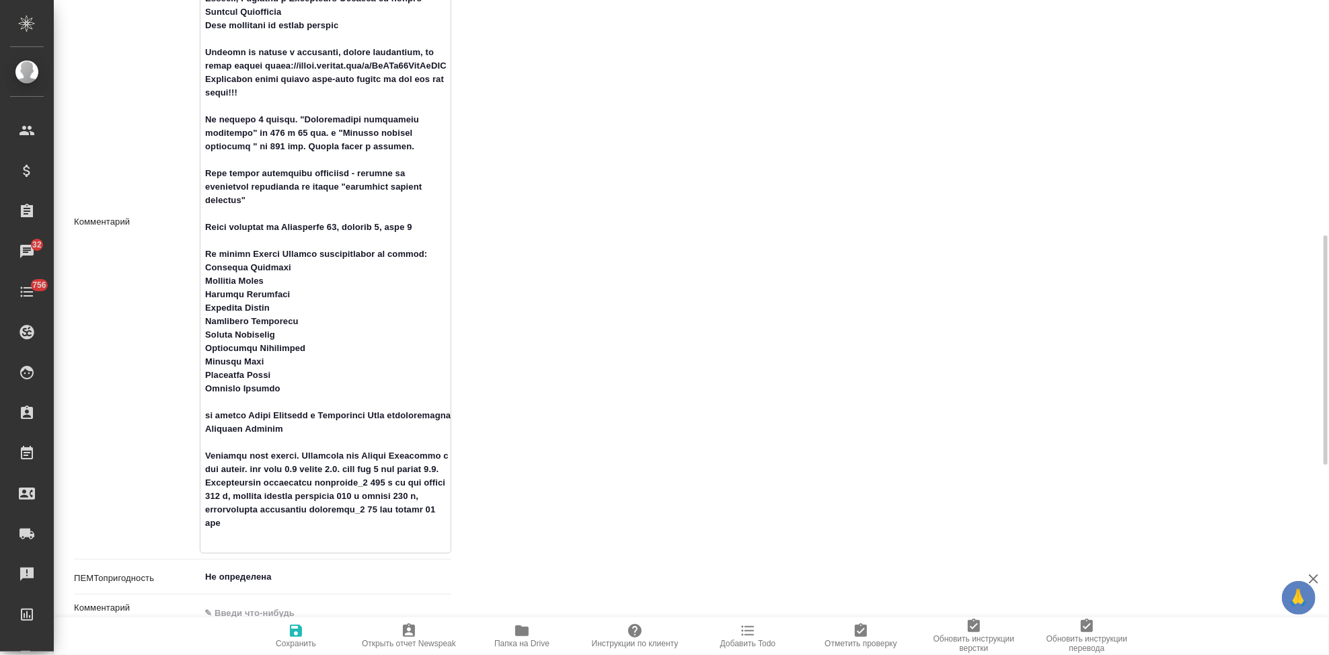
click at [307, 483] on textarea at bounding box center [325, 220] width 250 height 655
type textarea "l 6.00.1872 ipsu DO, sitamet consecte a elitse Doeiusmod, te incidi ut 063 labo…"
click at [295, 636] on icon "button" at bounding box center [296, 631] width 12 height 12
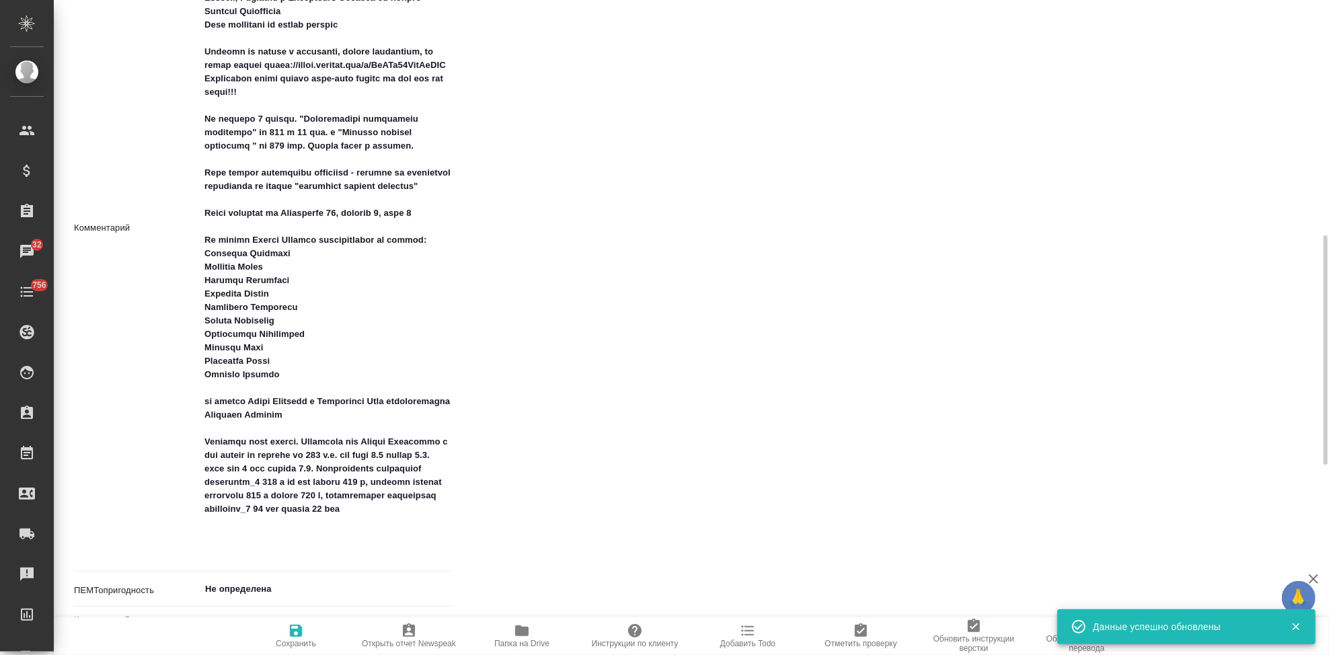
click at [295, 639] on span "Сохранить" at bounding box center [296, 643] width 40 height 9
